Goal: Task Accomplishment & Management: Manage account settings

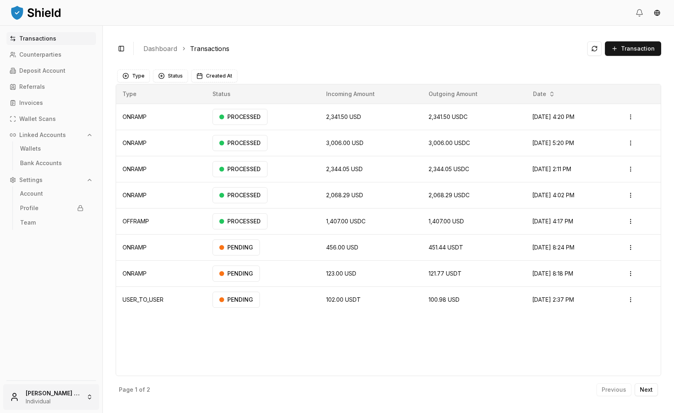
click at [56, 396] on html "Transactions Counterparties Deposit Account Referrals Invoices Wallet Scans Lin…" at bounding box center [337, 206] width 674 height 413
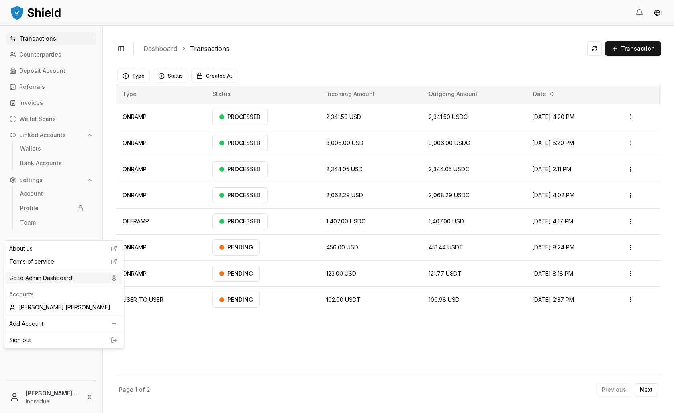
click at [64, 285] on div "Go to Admin Dashboard" at bounding box center [64, 278] width 116 height 13
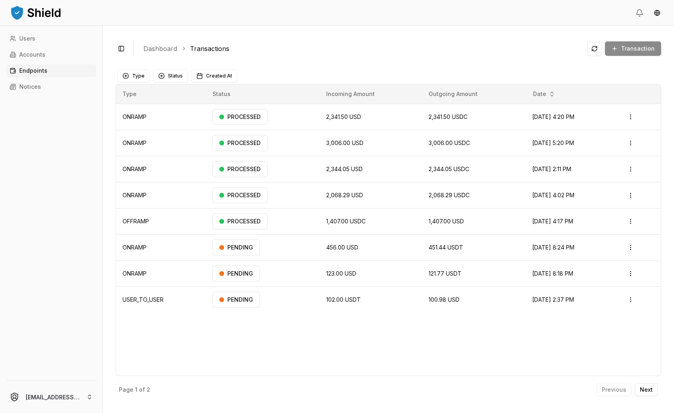
click at [72, 77] on link "Endpoints" at bounding box center [51, 70] width 90 height 13
click at [69, 61] on link "Accounts" at bounding box center [51, 54] width 90 height 13
click at [45, 57] on p "Accounts" at bounding box center [32, 55] width 26 height 6
click at [48, 45] on link "Users" at bounding box center [51, 38] width 90 height 13
click at [73, 389] on html "Users Accounts Endpoints Notices achaval.lucas@gmail.com Toggle Sidebar Dashboa…" at bounding box center [337, 206] width 674 height 413
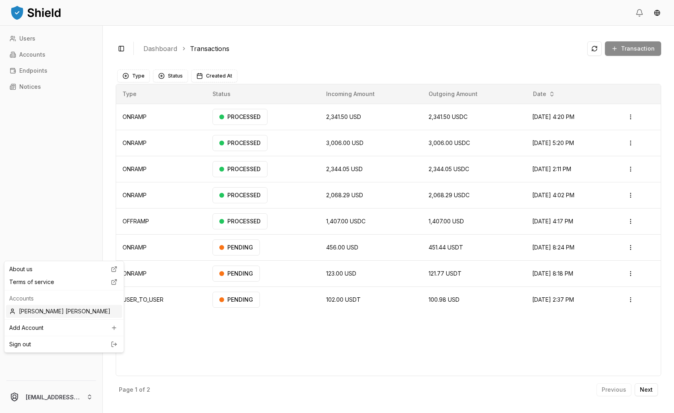
click at [59, 318] on div "[PERSON_NAME] [PERSON_NAME]" at bounding box center [64, 311] width 116 height 13
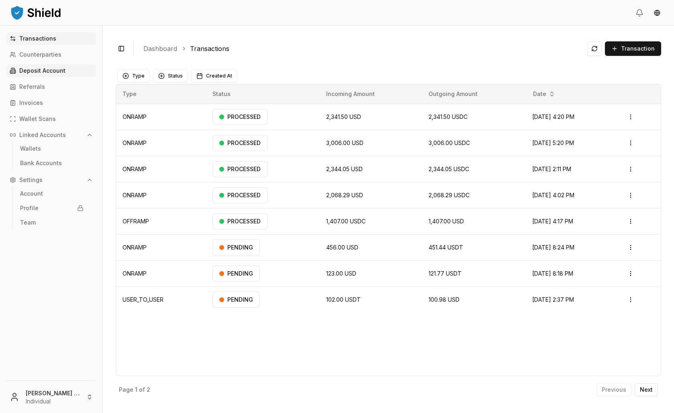
click at [45, 74] on p "Deposit Account" at bounding box center [42, 71] width 46 height 6
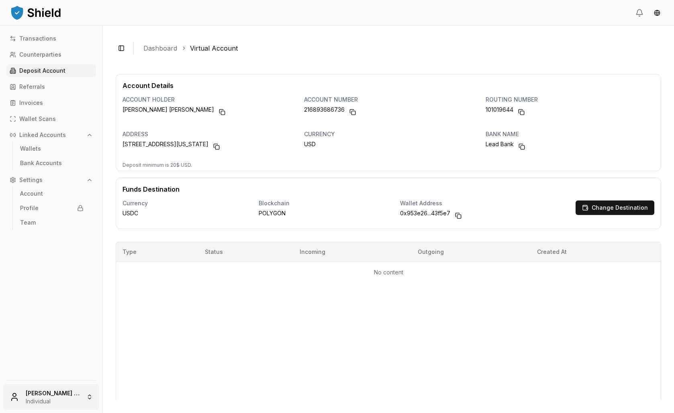
click at [93, 388] on html "Transactions Counterparties Deposit Account Referrals Invoices Wallet Scans Lin…" at bounding box center [337, 206] width 674 height 413
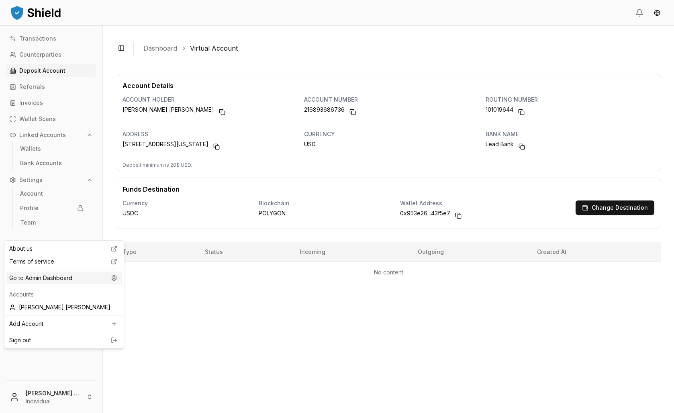
click at [37, 285] on div "Go to Admin Dashboard" at bounding box center [64, 278] width 116 height 13
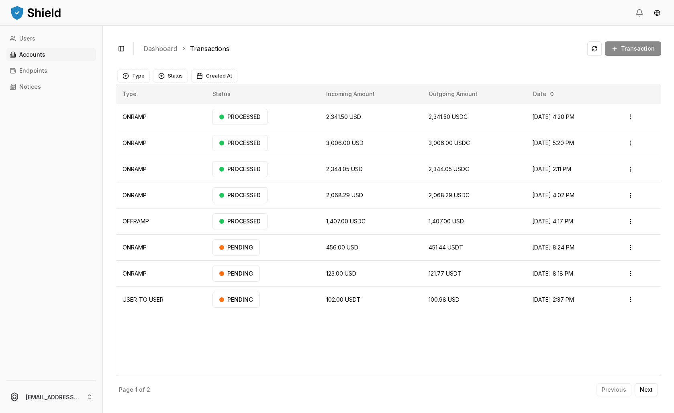
click at [45, 57] on p "Accounts" at bounding box center [32, 55] width 26 height 6
click at [99, 399] on html "Users Accounts Endpoints Notices achaval.lucas@gmail.com Toggle Sidebar Dashboa…" at bounding box center [337, 206] width 674 height 413
click at [54, 318] on div "[PERSON_NAME] [PERSON_NAME]" at bounding box center [64, 311] width 116 height 13
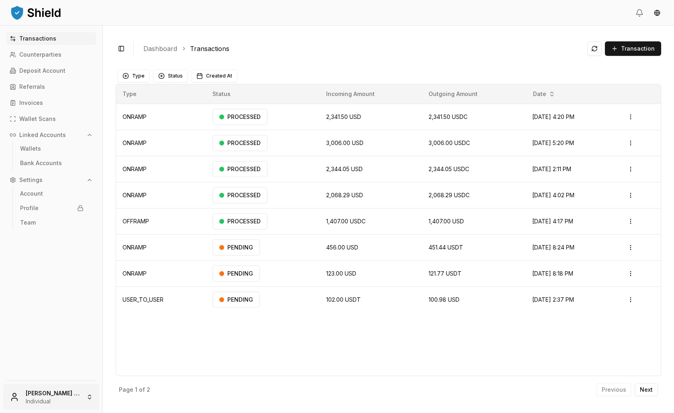
click at [86, 389] on html "Transactions Counterparties Deposit Account Referrals Invoices Wallet Scans Lin…" at bounding box center [337, 206] width 674 height 413
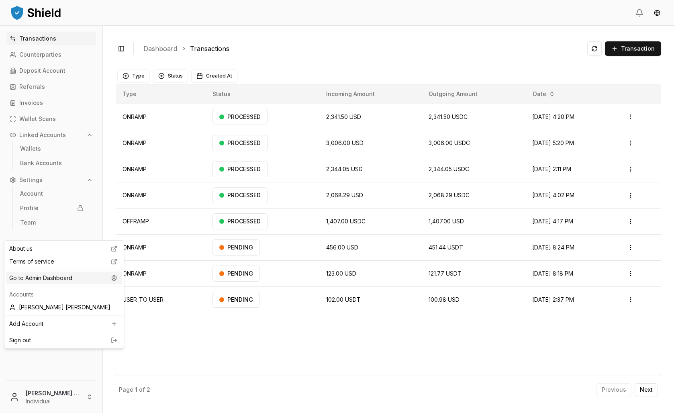
click at [58, 285] on div "Go to Admin Dashboard" at bounding box center [64, 278] width 116 height 13
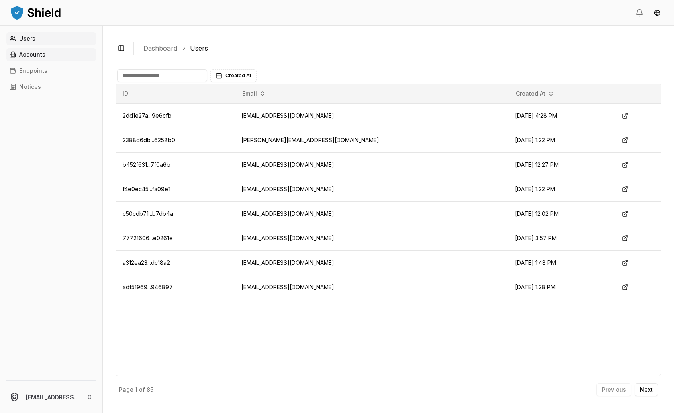
click at [53, 61] on link "Accounts" at bounding box center [51, 54] width 90 height 13
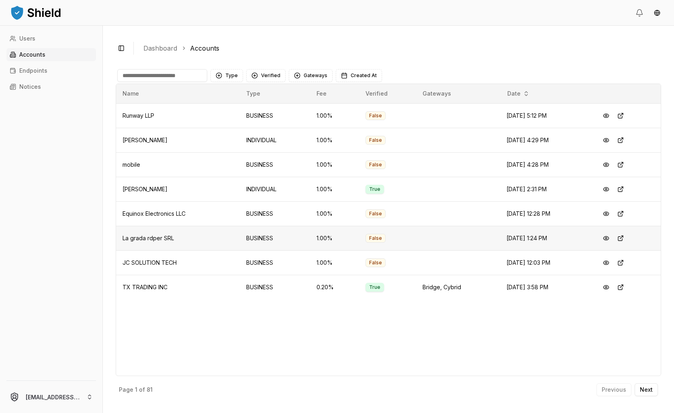
scroll to position [5, 0]
click at [608, 295] on button at bounding box center [606, 287] width 14 height 14
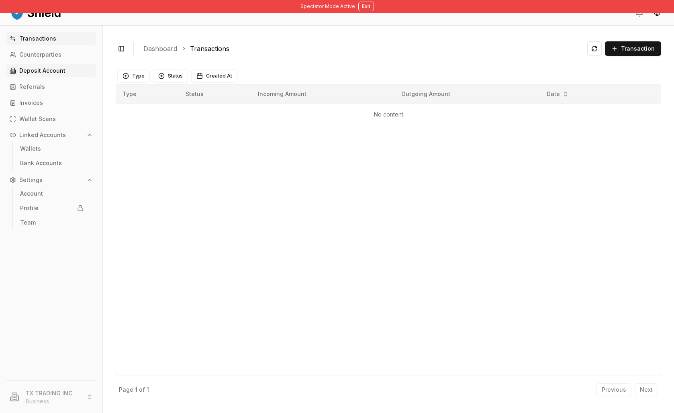
click at [40, 74] on p "Deposit Account" at bounding box center [42, 71] width 46 height 6
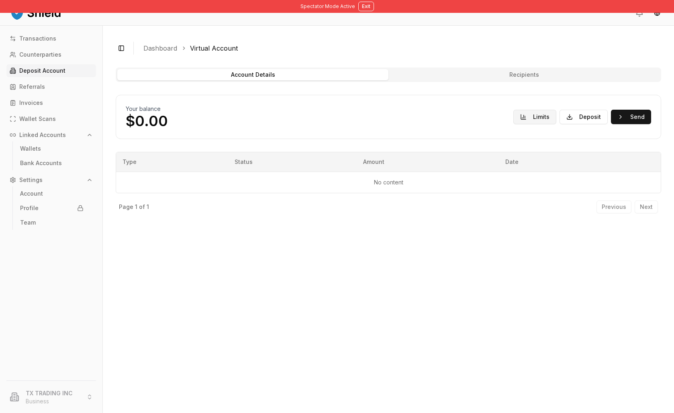
click at [514, 124] on button "Limits" at bounding box center [535, 117] width 43 height 14
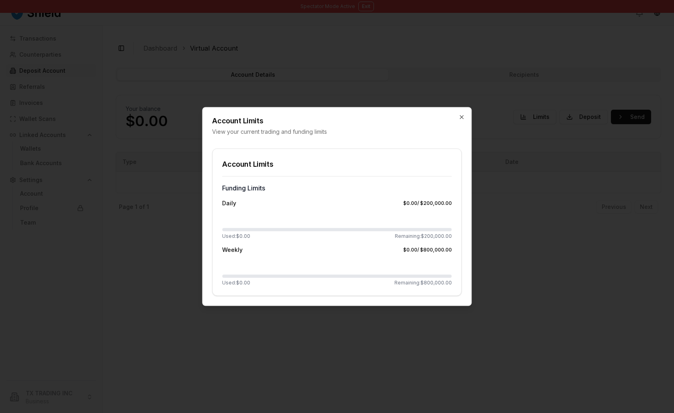
click at [513, 148] on div at bounding box center [337, 206] width 674 height 413
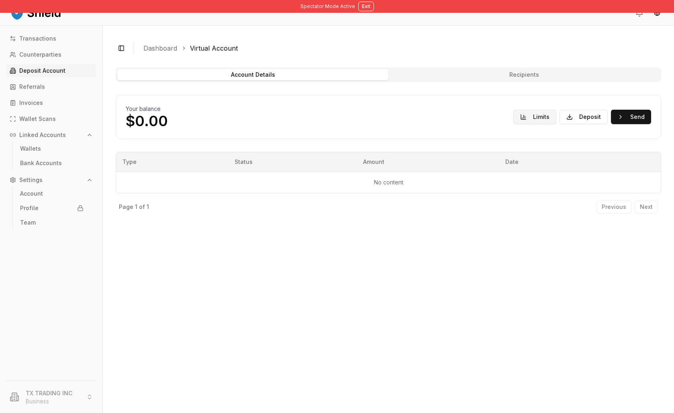
click at [519, 124] on button "Limits" at bounding box center [535, 117] width 43 height 14
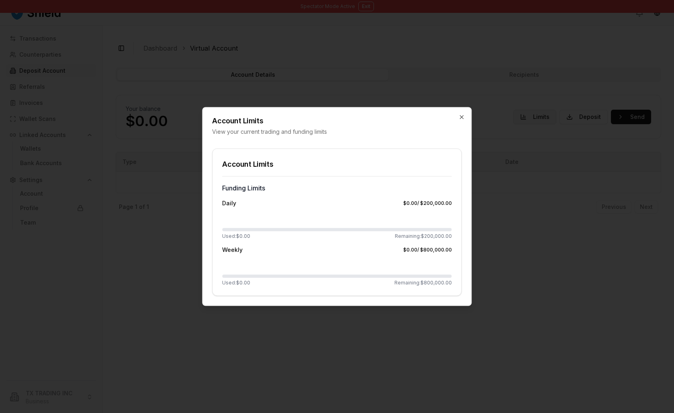
click at [519, 144] on div at bounding box center [337, 206] width 674 height 413
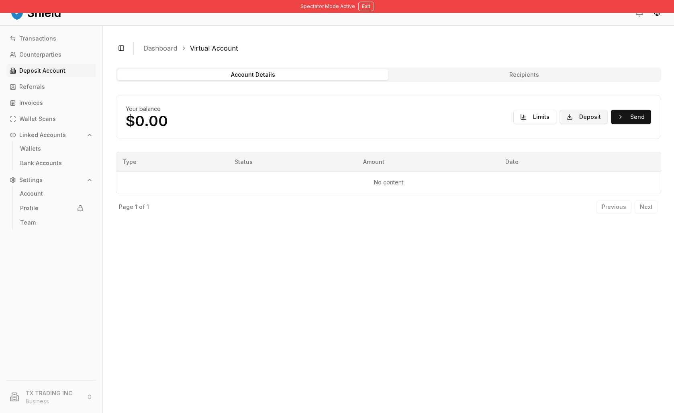
click at [568, 124] on button "Deposit" at bounding box center [584, 117] width 48 height 14
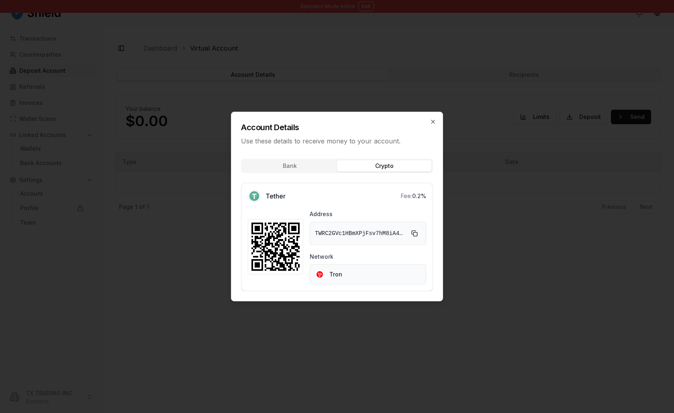
click at [421, 152] on div "Bank Crypto Tether Fee: 0.2 % Address TWRC2GVc1HBmXPjFsv7hM8iA4ySz7U3tHc Networ…" at bounding box center [337, 226] width 211 height 149
click at [436, 119] on icon "button" at bounding box center [433, 122] width 6 height 6
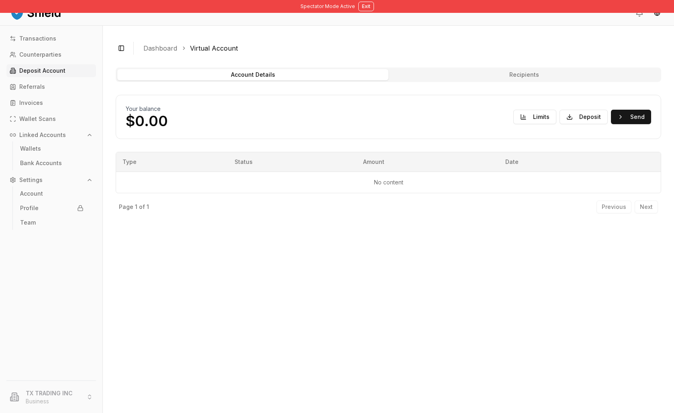
click at [510, 80] on button "Recipients" at bounding box center [524, 74] width 271 height 11
click at [511, 80] on button "Recipients" at bounding box center [524, 74] width 271 height 11
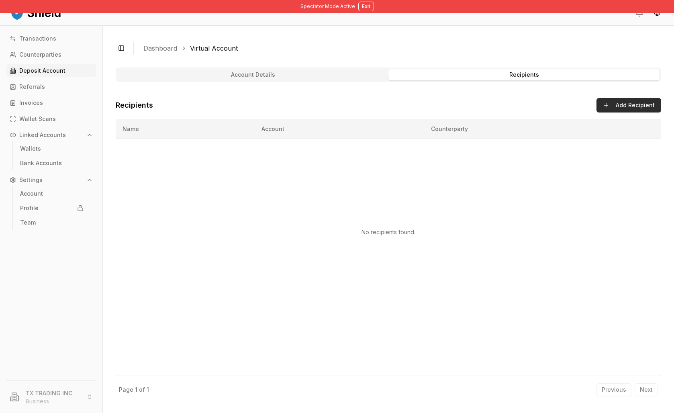
click at [610, 113] on button "Add Recipient" at bounding box center [629, 105] width 65 height 14
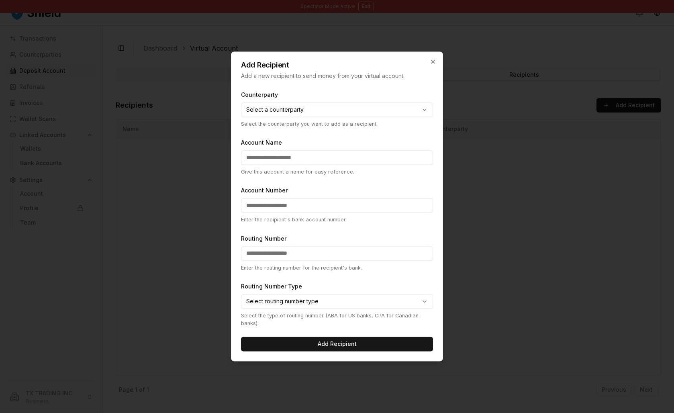
click at [369, 105] on body "Spectator Mode Active Exit Transactions Counterparties Deposit Account Referral…" at bounding box center [337, 206] width 674 height 413
click at [523, 96] on div at bounding box center [337, 206] width 674 height 413
click at [435, 60] on icon "button" at bounding box center [433, 61] width 3 height 3
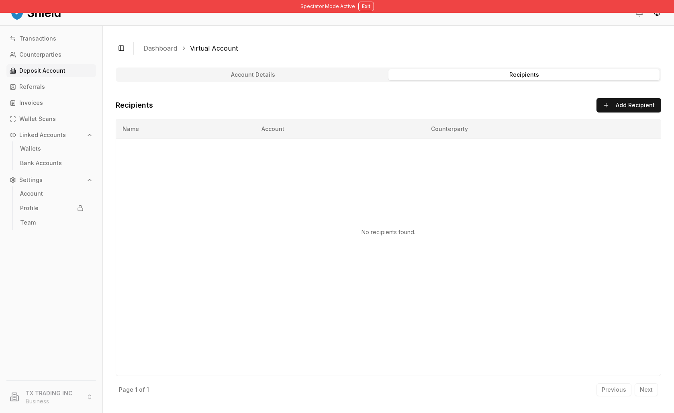
click at [325, 80] on button "Account Details" at bounding box center [252, 74] width 271 height 11
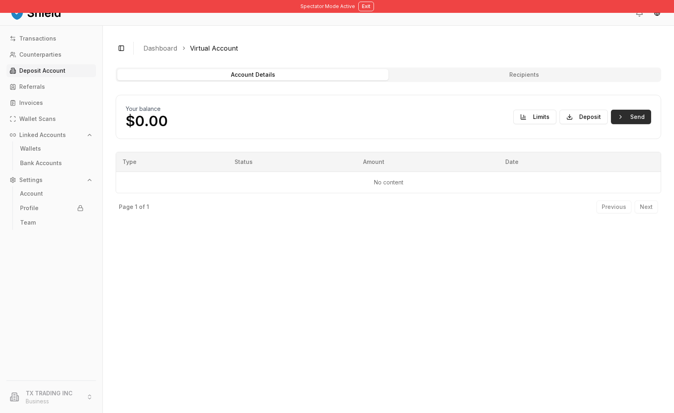
click at [620, 124] on button "Send" at bounding box center [631, 117] width 40 height 14
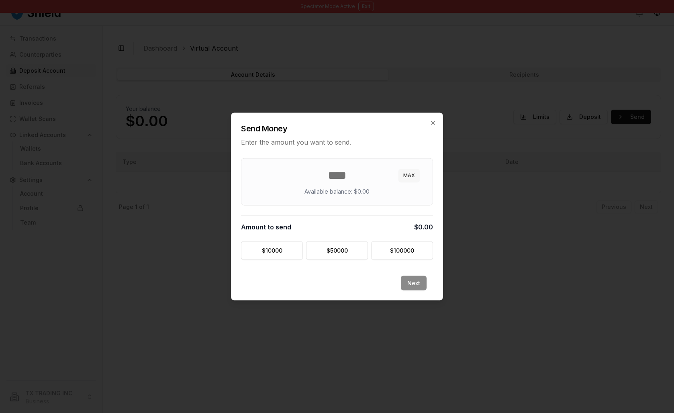
click at [420, 169] on button "MAX" at bounding box center [409, 175] width 21 height 13
type input "*"
click at [436, 120] on icon "button" at bounding box center [433, 123] width 6 height 6
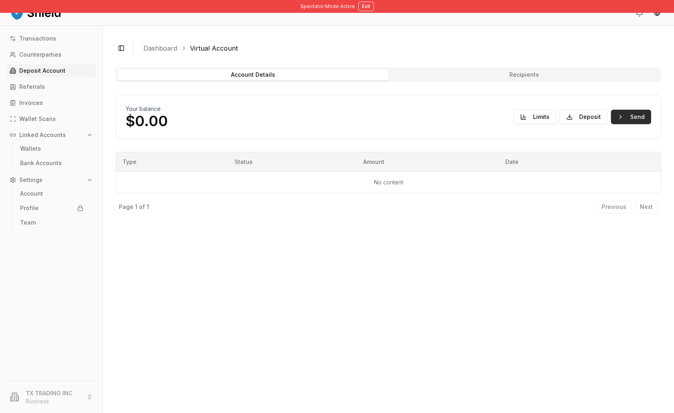
click at [623, 124] on button "Send" at bounding box center [631, 117] width 40 height 14
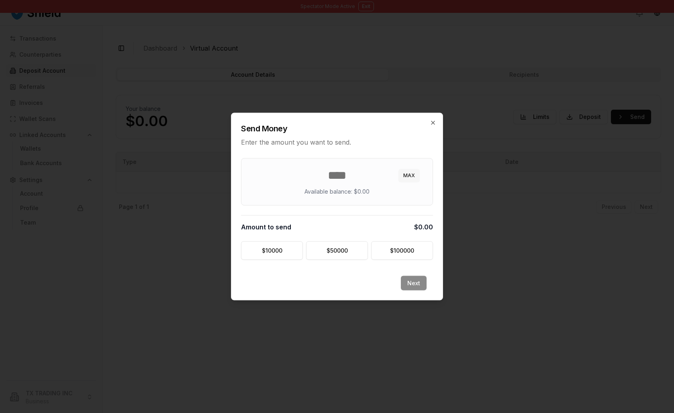
click at [420, 170] on button "MAX" at bounding box center [409, 175] width 21 height 13
type input "*"
click at [434, 300] on div "Next" at bounding box center [337, 288] width 211 height 24
click at [435, 121] on icon "button" at bounding box center [433, 122] width 3 height 3
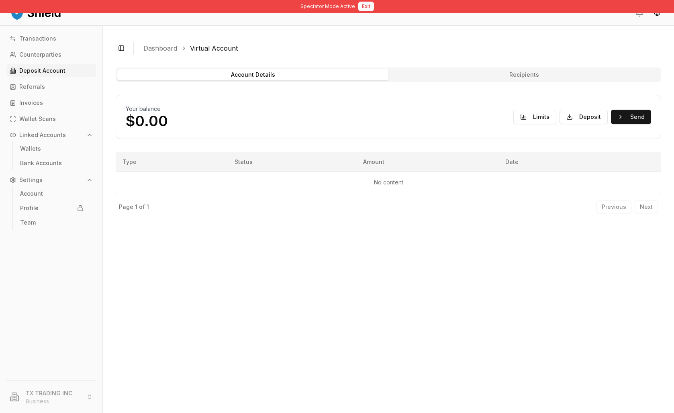
click at [366, 7] on button "Exit" at bounding box center [367, 7] width 16 height 10
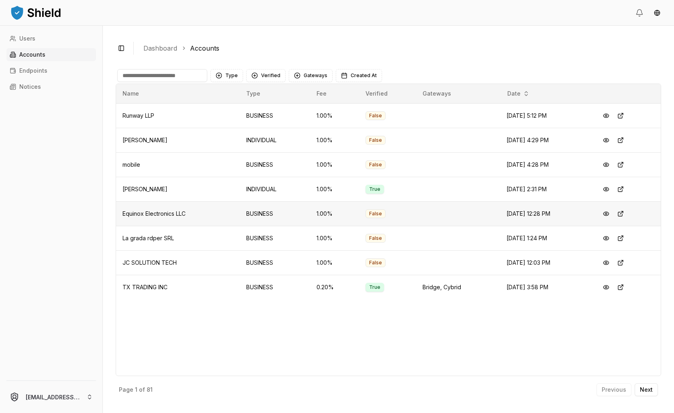
scroll to position [5, 0]
click at [207, 82] on input at bounding box center [162, 75] width 90 height 13
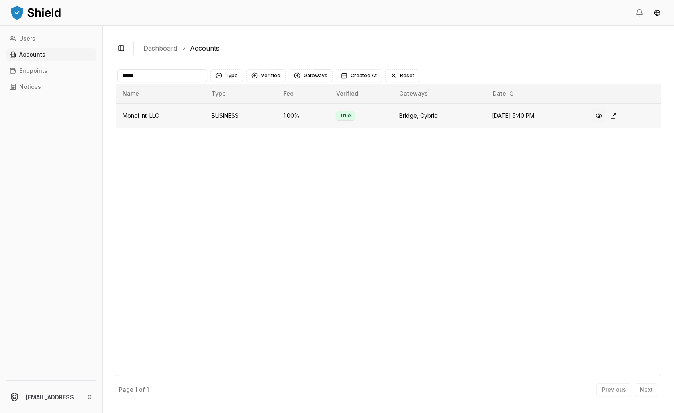
type input "*****"
click at [607, 123] on button at bounding box center [599, 116] width 14 height 14
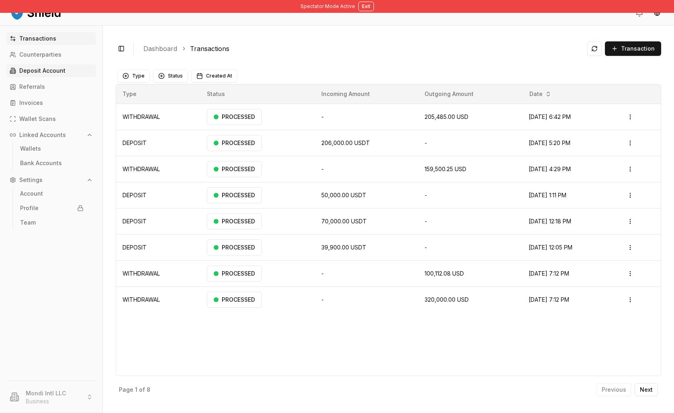
click at [64, 77] on link "Deposit Account" at bounding box center [51, 70] width 90 height 13
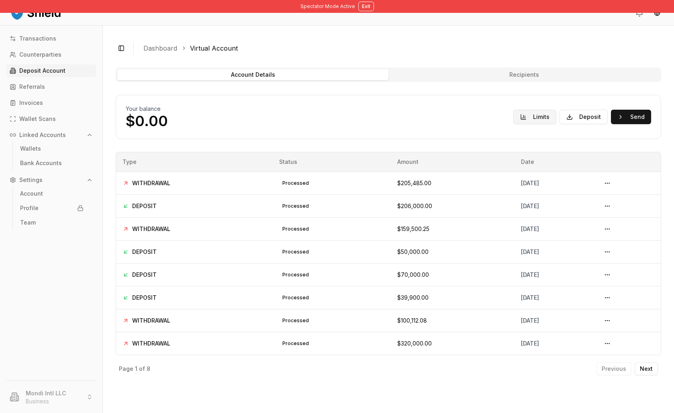
click at [514, 124] on button "Limits" at bounding box center [535, 117] width 43 height 14
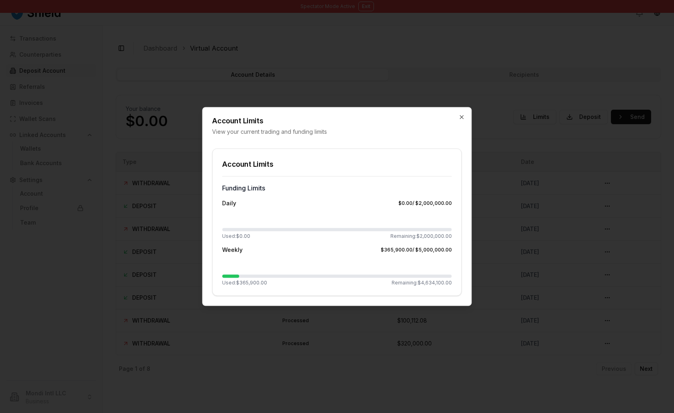
click at [520, 135] on div at bounding box center [337, 206] width 674 height 413
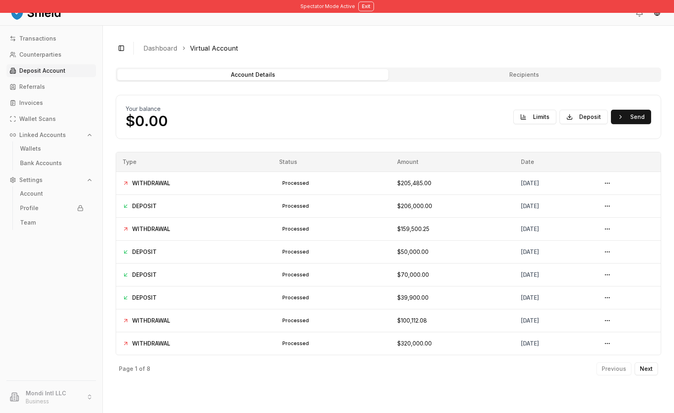
click at [516, 80] on button "Recipients" at bounding box center [524, 74] width 271 height 11
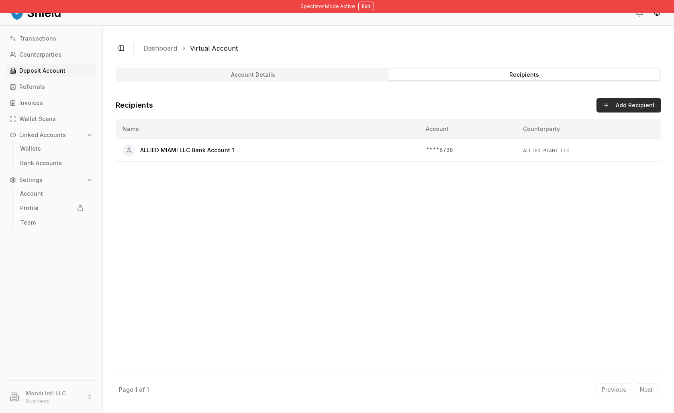
click at [599, 113] on button "Add Recipient" at bounding box center [629, 105] width 65 height 14
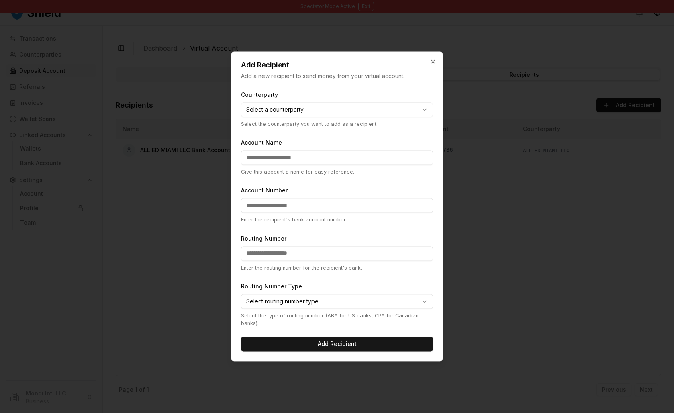
click at [430, 104] on body "**********" at bounding box center [337, 206] width 674 height 413
click at [574, 102] on div at bounding box center [337, 206] width 674 height 413
click at [436, 58] on icon "button" at bounding box center [433, 61] width 6 height 6
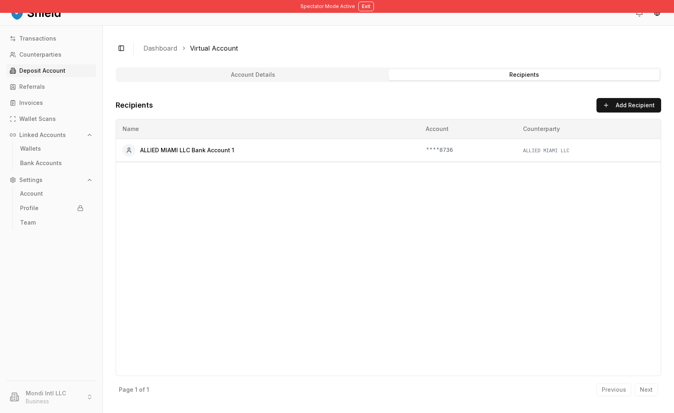
click at [321, 80] on button "Account Details" at bounding box center [252, 74] width 271 height 11
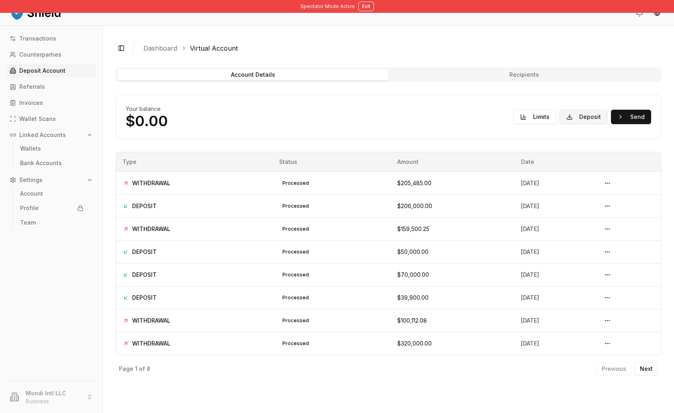
click at [566, 124] on button "Deposit" at bounding box center [584, 117] width 48 height 14
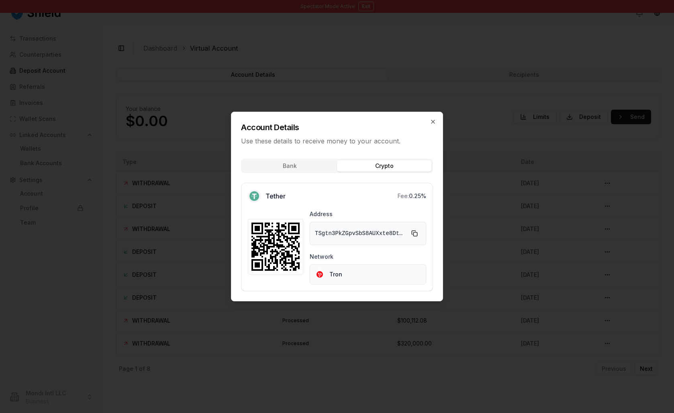
click at [379, 159] on div "Bank Crypto" at bounding box center [337, 166] width 192 height 14
click at [436, 119] on icon "button" at bounding box center [433, 122] width 6 height 6
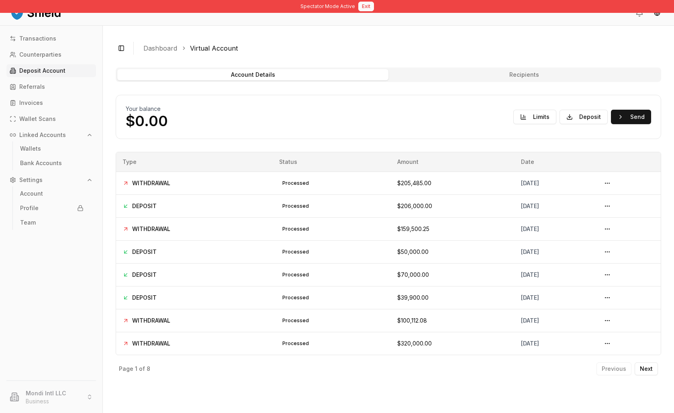
click at [369, 5] on button "Exit" at bounding box center [367, 7] width 16 height 10
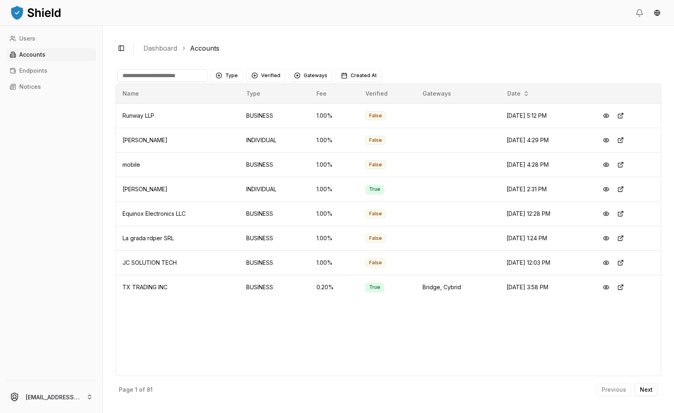
click at [207, 82] on input at bounding box center [162, 75] width 90 height 13
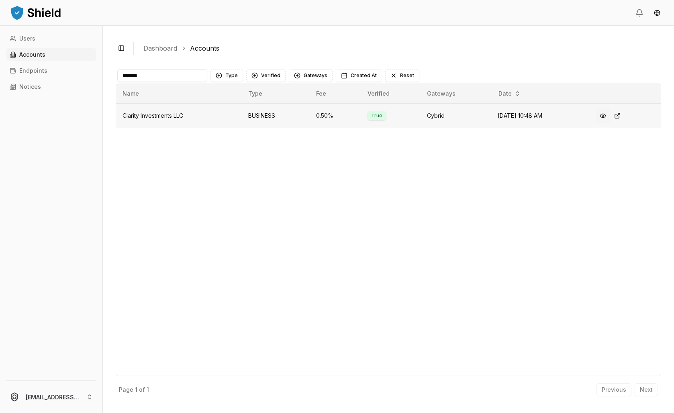
type input "*******"
click at [611, 123] on button at bounding box center [603, 116] width 14 height 14
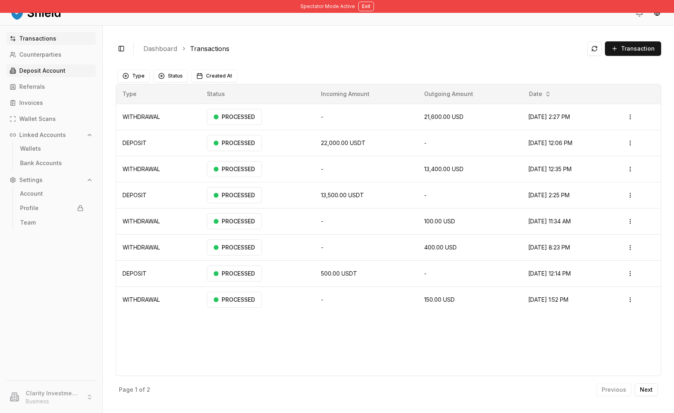
click at [45, 74] on p "Deposit Account" at bounding box center [42, 71] width 46 height 6
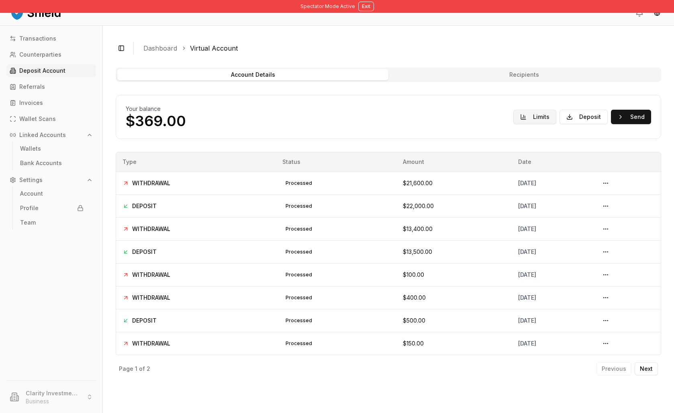
click at [514, 124] on button "Limits" at bounding box center [535, 117] width 43 height 14
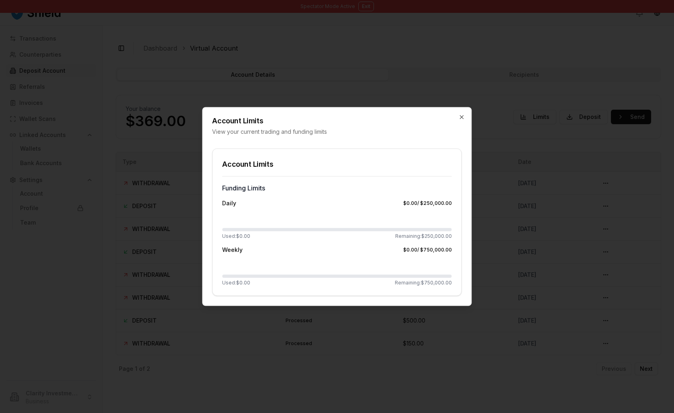
click at [517, 192] on div at bounding box center [337, 206] width 674 height 413
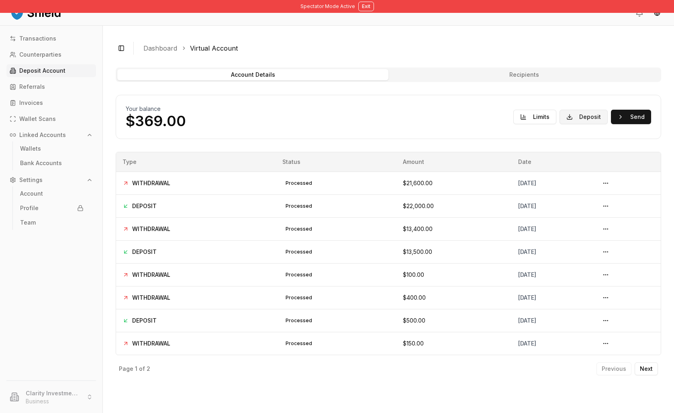
click at [560, 124] on button "Deposit" at bounding box center [584, 117] width 48 height 14
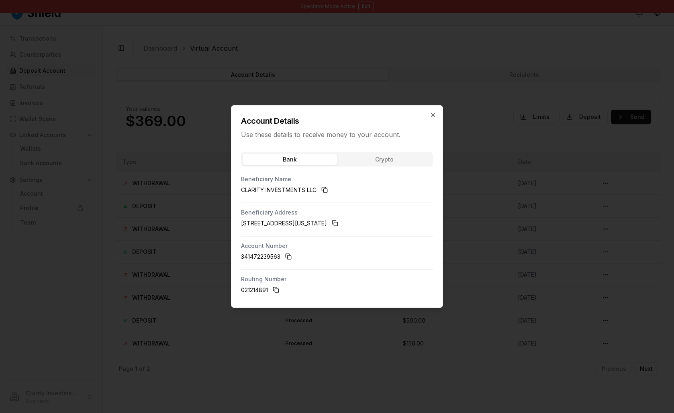
click at [431, 146] on div "Bank Crypto Beneficiary Name CLARITY INVESTMENTS LLC Beneficiary Address [STREE…" at bounding box center [337, 227] width 211 height 162
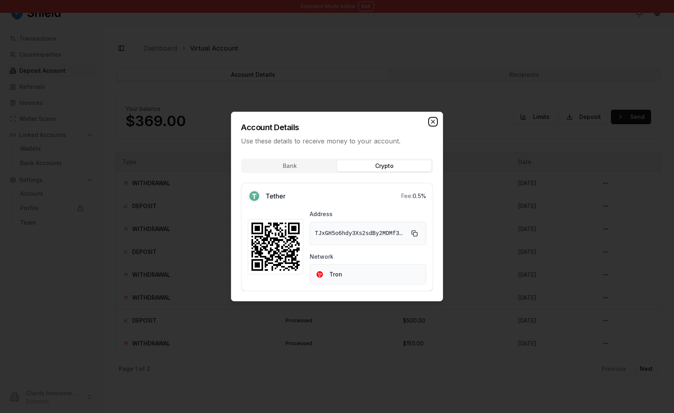
click at [436, 119] on icon "button" at bounding box center [433, 122] width 6 height 6
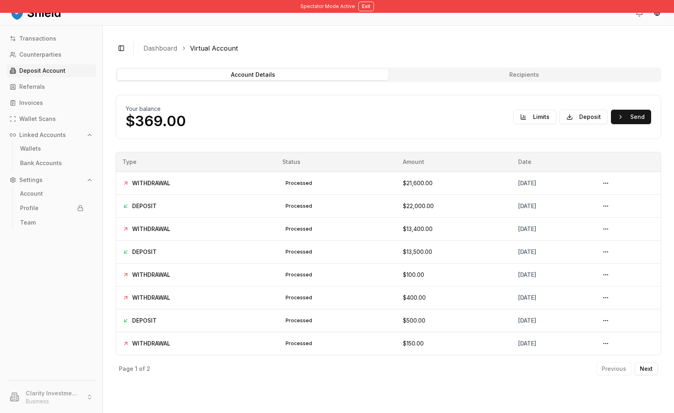
click at [541, 80] on button "Recipients" at bounding box center [524, 74] width 271 height 11
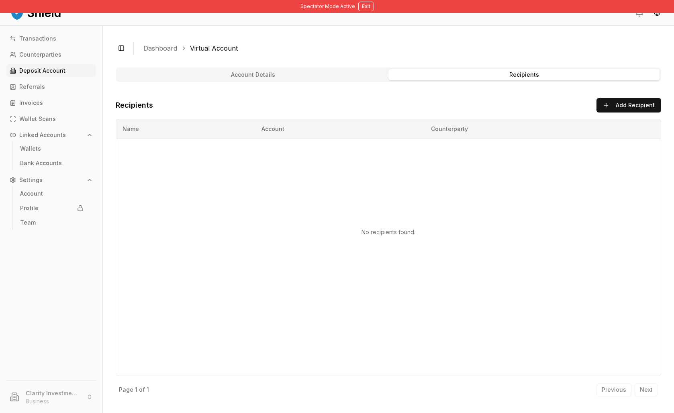
click at [602, 121] on div "Account Details Recipients Recipients Add Recipient Name Account Counterparty N…" at bounding box center [389, 234] width 546 height 333
click at [609, 113] on button "Add Recipient" at bounding box center [629, 105] width 65 height 14
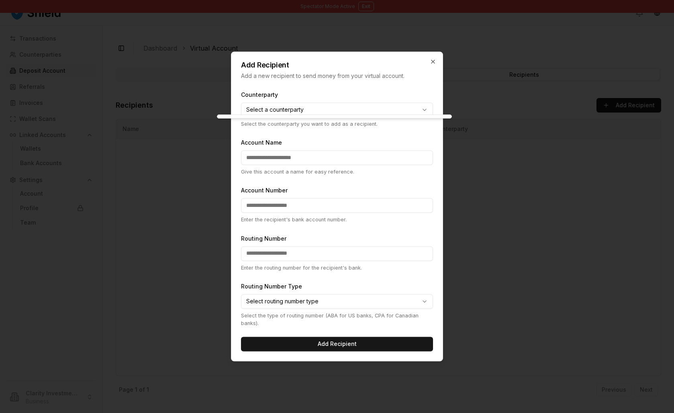
click at [433, 107] on body "Spectator Mode Active Exit Transactions Counterparties Deposit Account Referral…" at bounding box center [337, 206] width 674 height 413
click at [461, 44] on body "Spectator Mode Active Exit Transactions Counterparties Deposit Account Referral…" at bounding box center [337, 206] width 674 height 413
click at [436, 58] on icon "button" at bounding box center [433, 61] width 6 height 6
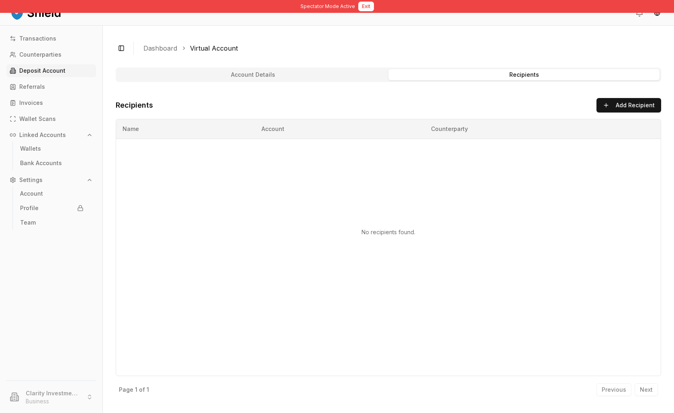
click at [367, 5] on button "Exit" at bounding box center [367, 7] width 16 height 10
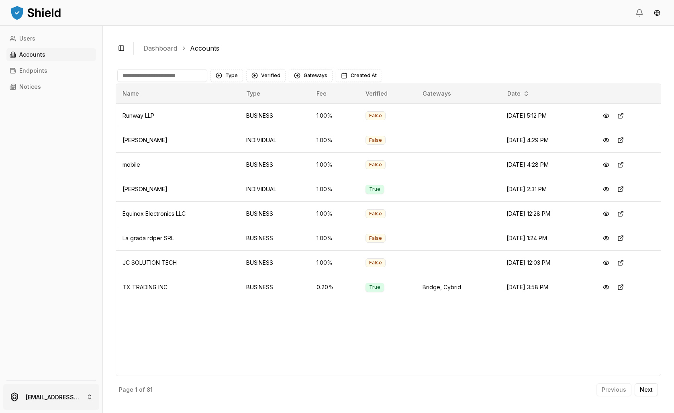
click at [62, 408] on html "Users Accounts Endpoints Notices [EMAIL_ADDRESS][PERSON_NAME][DOMAIN_NAME] Togg…" at bounding box center [337, 206] width 674 height 413
click at [67, 318] on div "[PERSON_NAME] [PERSON_NAME]" at bounding box center [64, 311] width 116 height 13
